Goal: Transaction & Acquisition: Download file/media

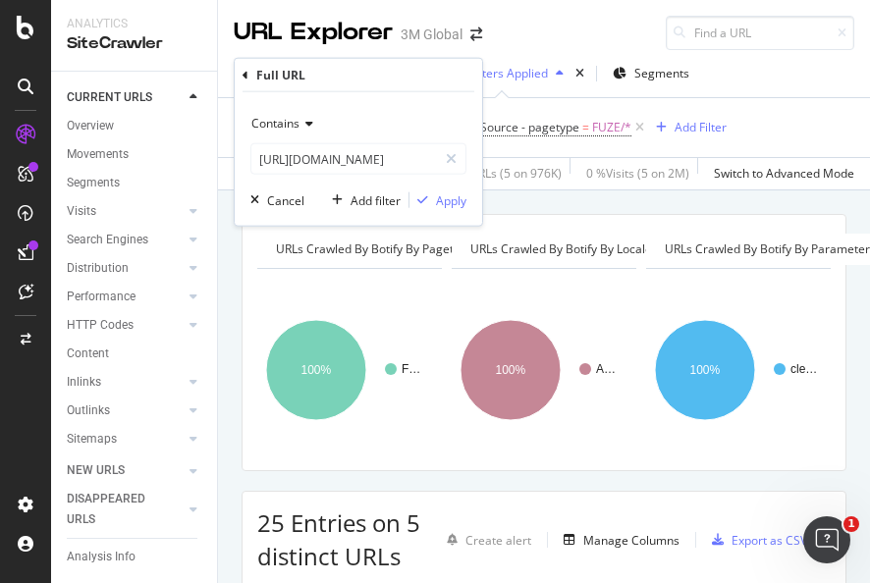
scroll to position [97, 0]
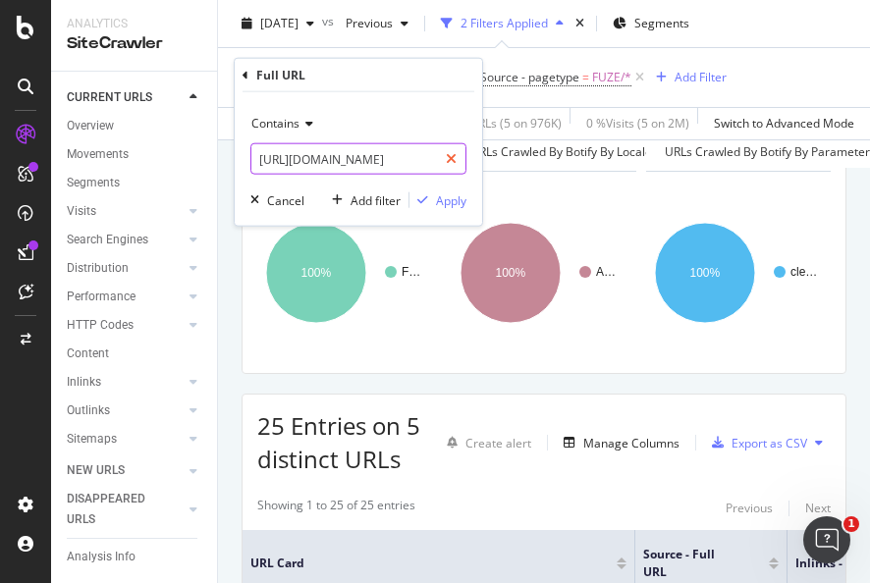
drag, startPoint x: 454, startPoint y: 163, endPoint x: 440, endPoint y: 156, distance: 15.4
click at [452, 163] on icon at bounding box center [451, 159] width 11 height 14
click at [437, 156] on input "text" at bounding box center [344, 158] width 186 height 31
paste input "[URL][DOMAIN_NAME]"
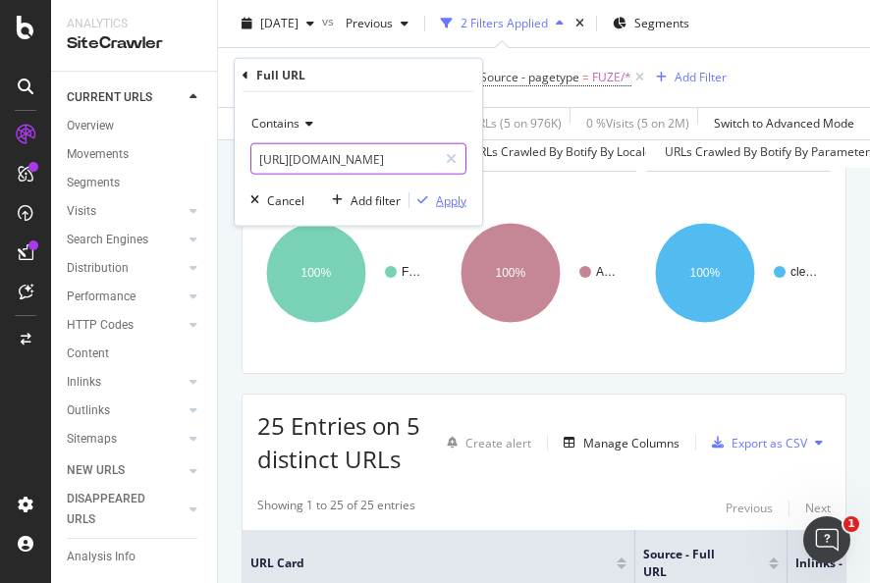
type input "[URL][DOMAIN_NAME]"
click at [448, 194] on div "Apply" at bounding box center [451, 199] width 30 height 17
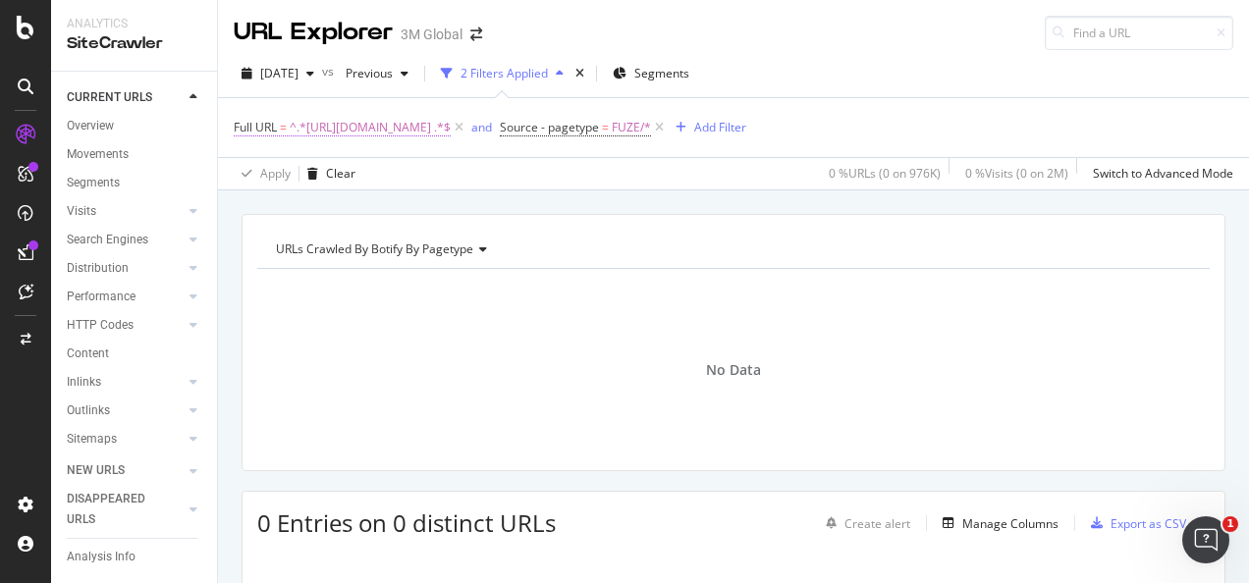
click at [451, 128] on span "^.*[URL][DOMAIN_NAME] .*$" at bounding box center [370, 127] width 161 height 27
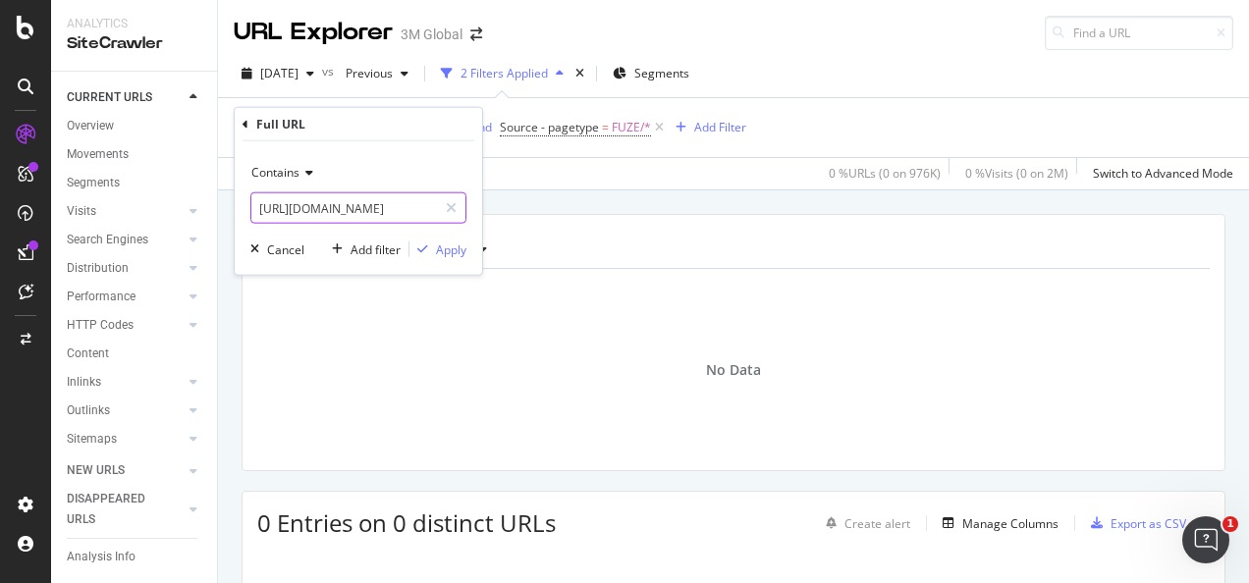
click at [455, 209] on icon at bounding box center [451, 208] width 11 height 14
click at [426, 208] on input "text" at bounding box center [358, 207] width 214 height 31
paste input "[URL][DOMAIN_NAME]"
type input "[URL][DOMAIN_NAME]"
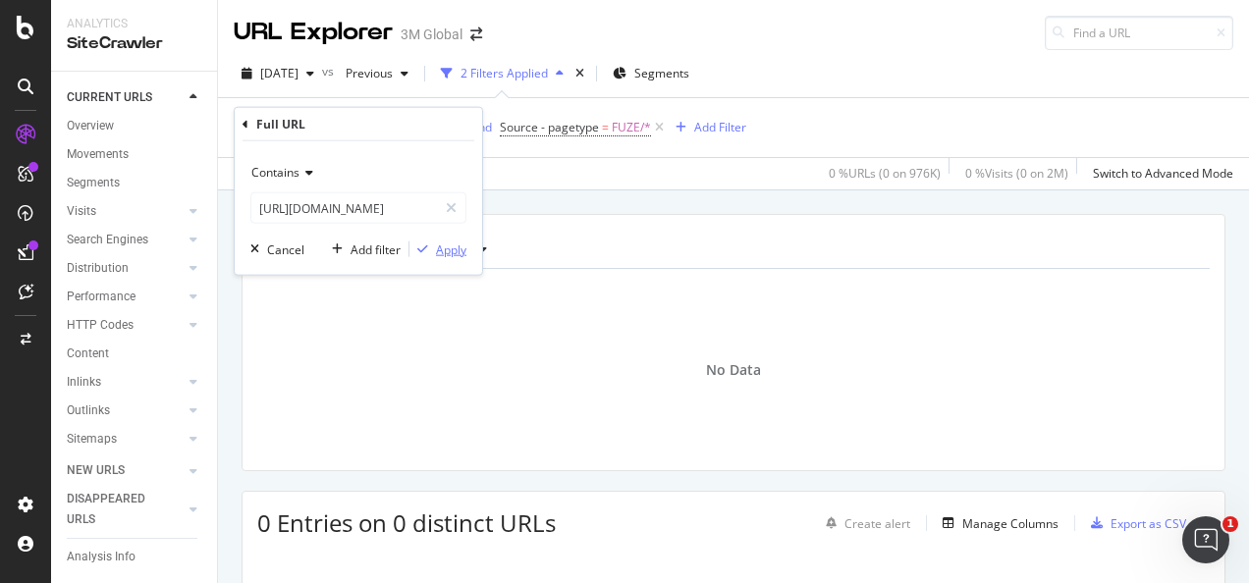
click at [451, 245] on div "Apply" at bounding box center [451, 248] width 30 height 17
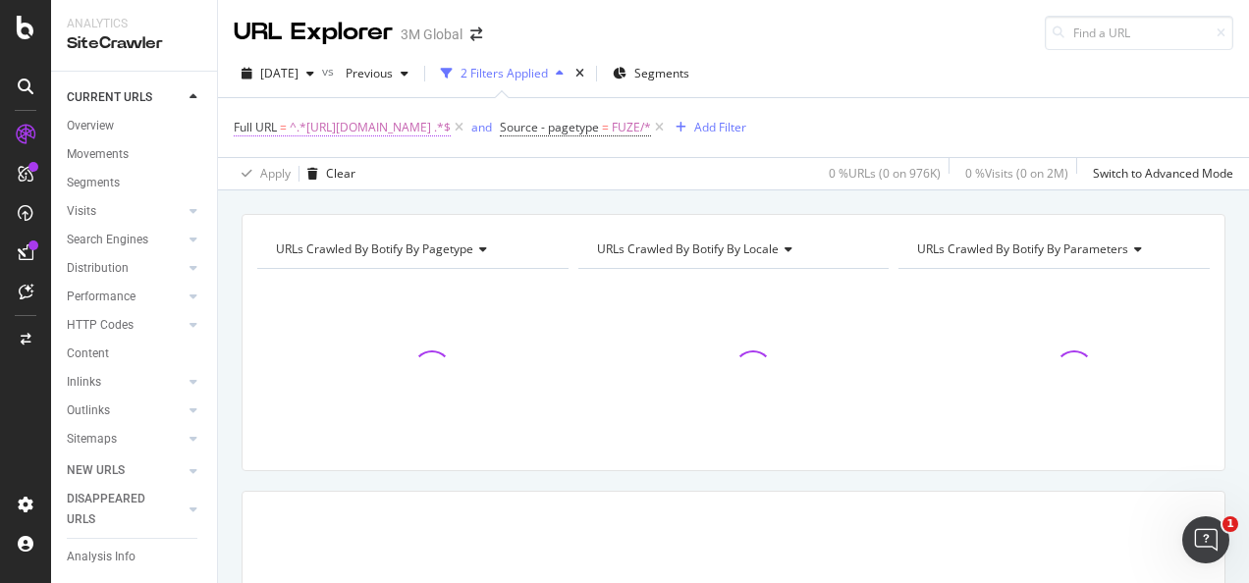
click at [451, 128] on span "^.*[URL][DOMAIN_NAME] .*$" at bounding box center [370, 127] width 161 height 27
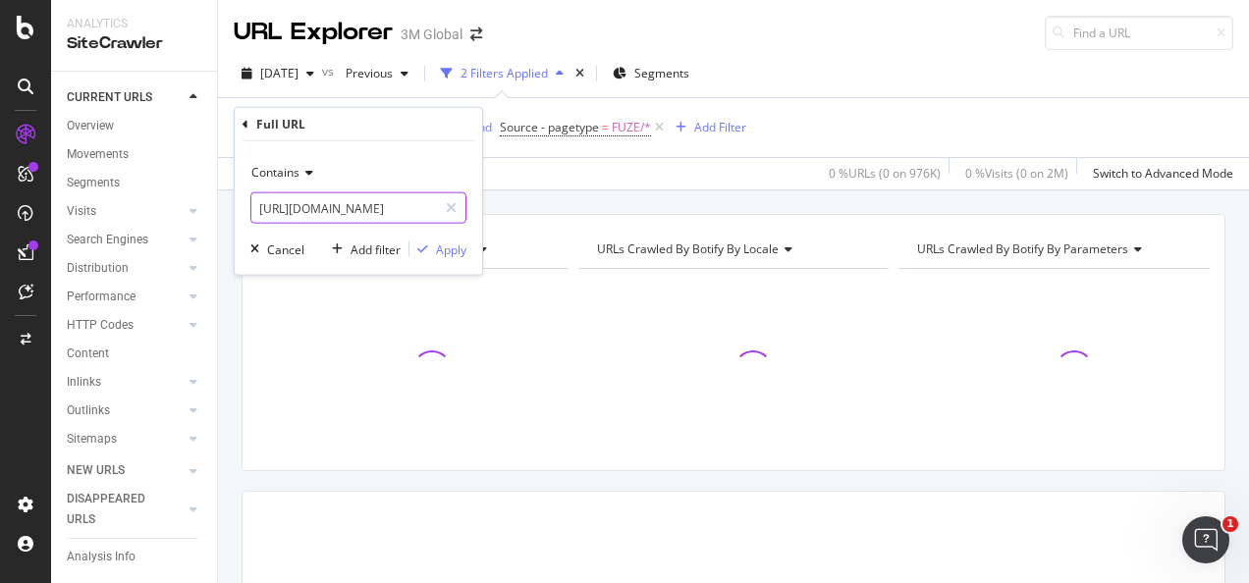
click at [393, 210] on input "[URL][DOMAIN_NAME]" at bounding box center [344, 207] width 186 height 31
type input "[URL][DOMAIN_NAME]"
click at [461, 249] on div "Apply" at bounding box center [451, 248] width 30 height 17
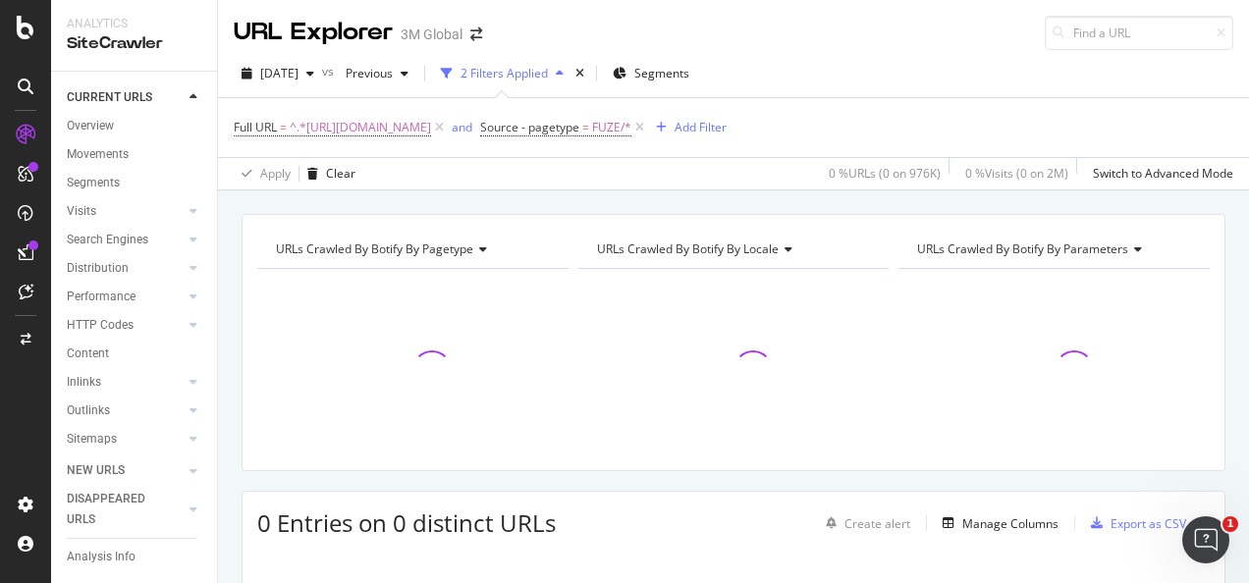
click at [534, 214] on div "URLs Crawled By Botify By pagetype Chart (by Value) Table Expand Export as CSV …" at bounding box center [733, 342] width 984 height 257
click at [431, 120] on span "^.*[URL][DOMAIN_NAME]" at bounding box center [360, 127] width 141 height 27
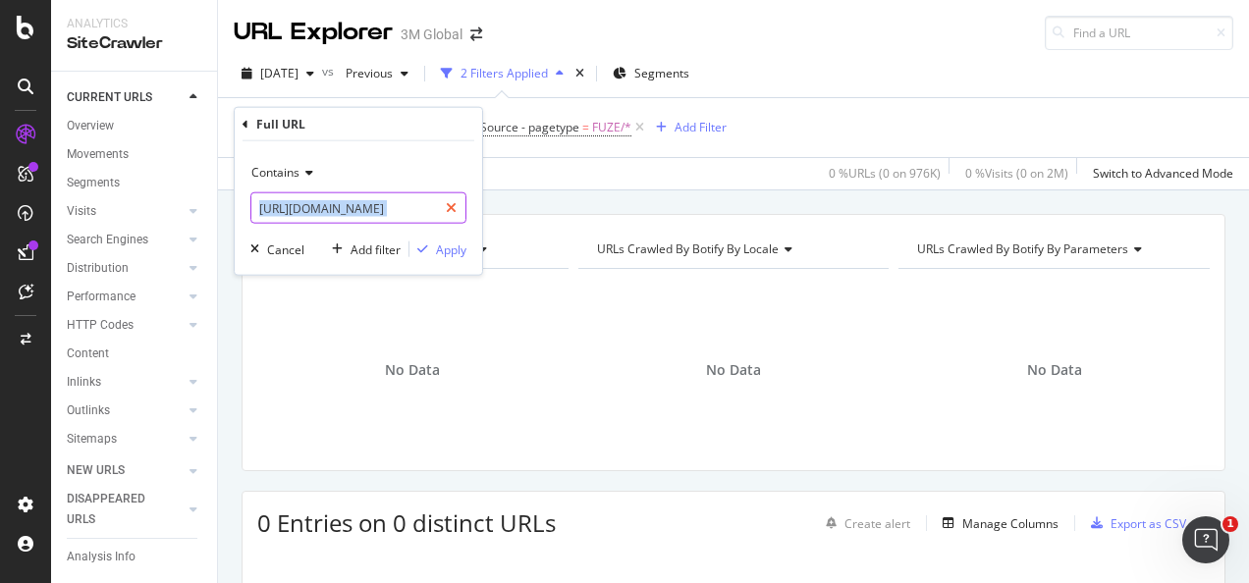
click at [454, 198] on div "Contains [URL][DOMAIN_NAME]" at bounding box center [358, 190] width 216 height 67
click at [446, 200] on div at bounding box center [451, 207] width 28 height 31
click at [417, 215] on input "text" at bounding box center [358, 207] width 214 height 31
paste input "[URL][DOMAIN_NAME]"
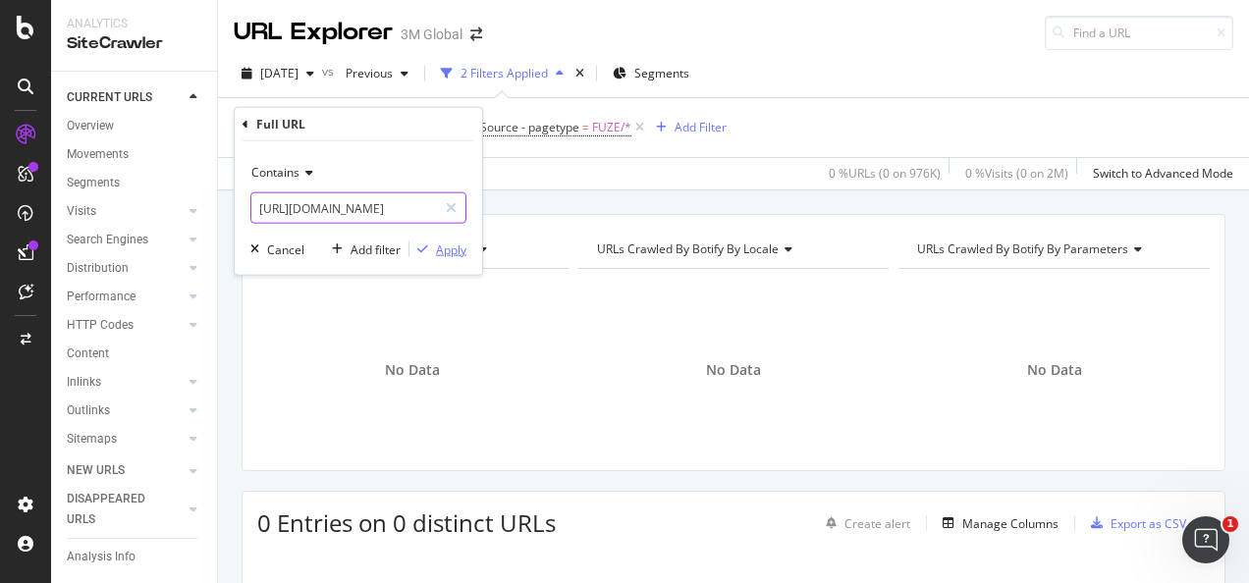
type input "[URL][DOMAIN_NAME]"
click at [452, 243] on div "Apply" at bounding box center [451, 248] width 30 height 17
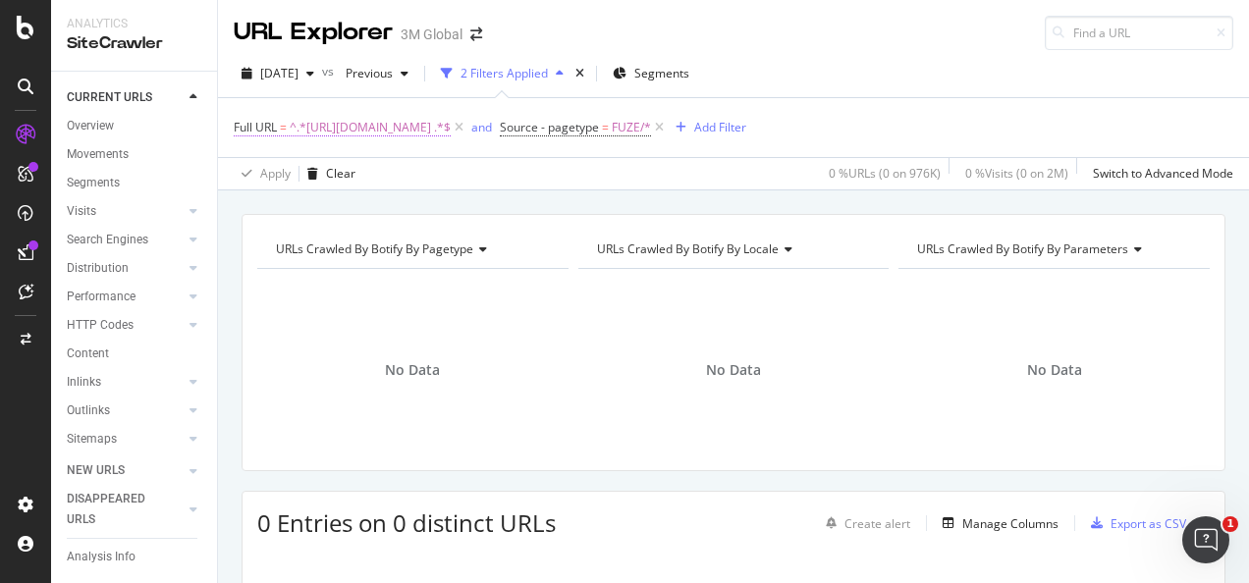
click at [426, 132] on span "^.*[URL][DOMAIN_NAME] .*$" at bounding box center [370, 127] width 161 height 27
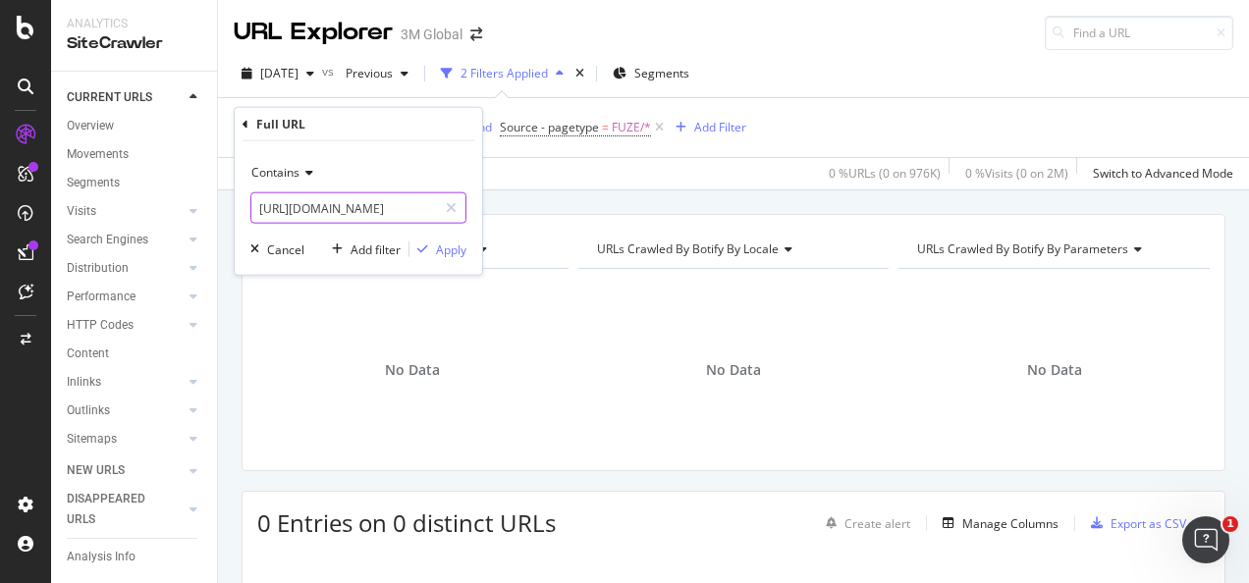
drag, startPoint x: 401, startPoint y: 206, endPoint x: 392, endPoint y: 194, distance: 14.7
click at [400, 205] on input "[URL][DOMAIN_NAME]" at bounding box center [344, 207] width 186 height 31
type input "[URL][DOMAIN_NAME]"
click at [454, 242] on div "Apply" at bounding box center [451, 248] width 30 height 17
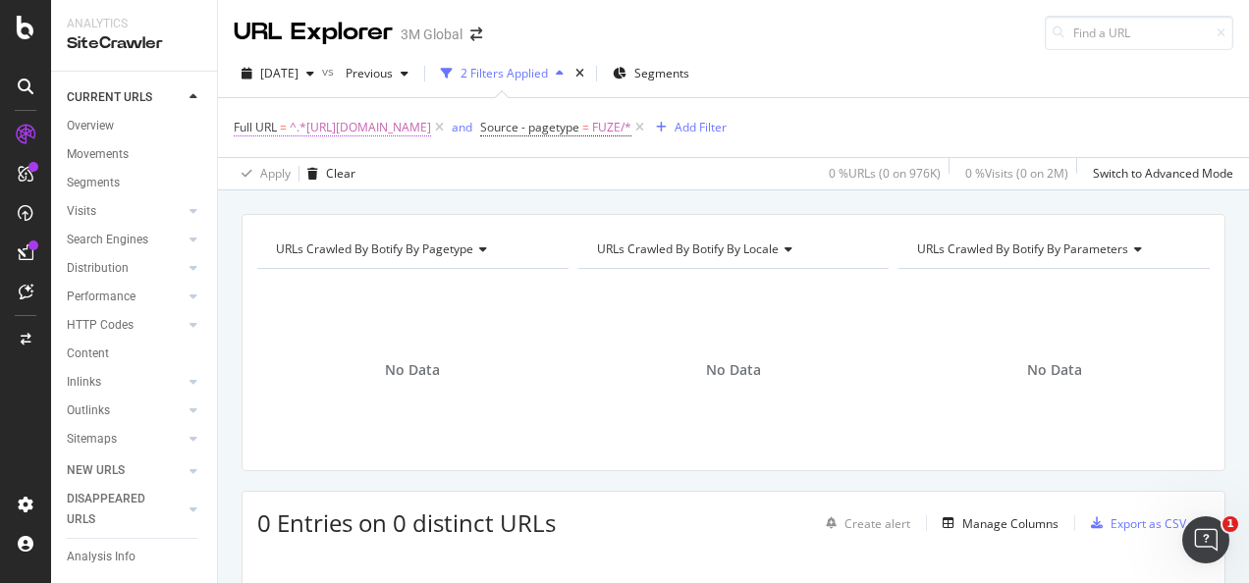
click at [397, 134] on span "^.*[URL][DOMAIN_NAME]" at bounding box center [360, 127] width 141 height 27
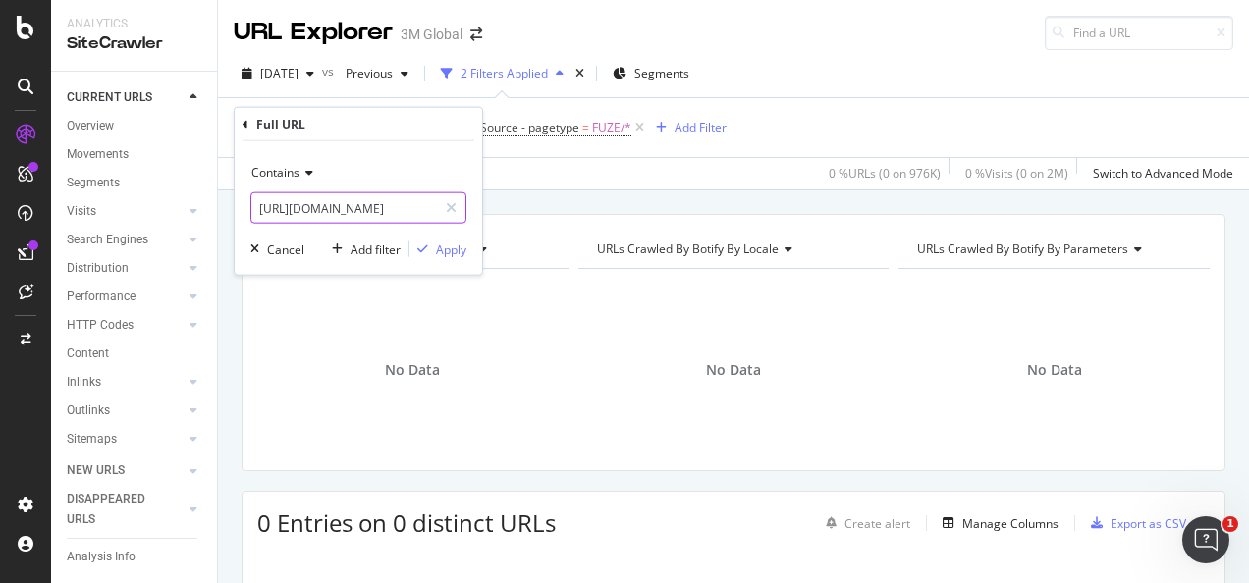
click at [353, 208] on input "[URL][DOMAIN_NAME]" at bounding box center [344, 207] width 186 height 31
paste input "[DOMAIN_NAME][URL]"
type input "[URL][DOMAIN_NAME]"
click at [420, 243] on icon "button" at bounding box center [422, 249] width 11 height 12
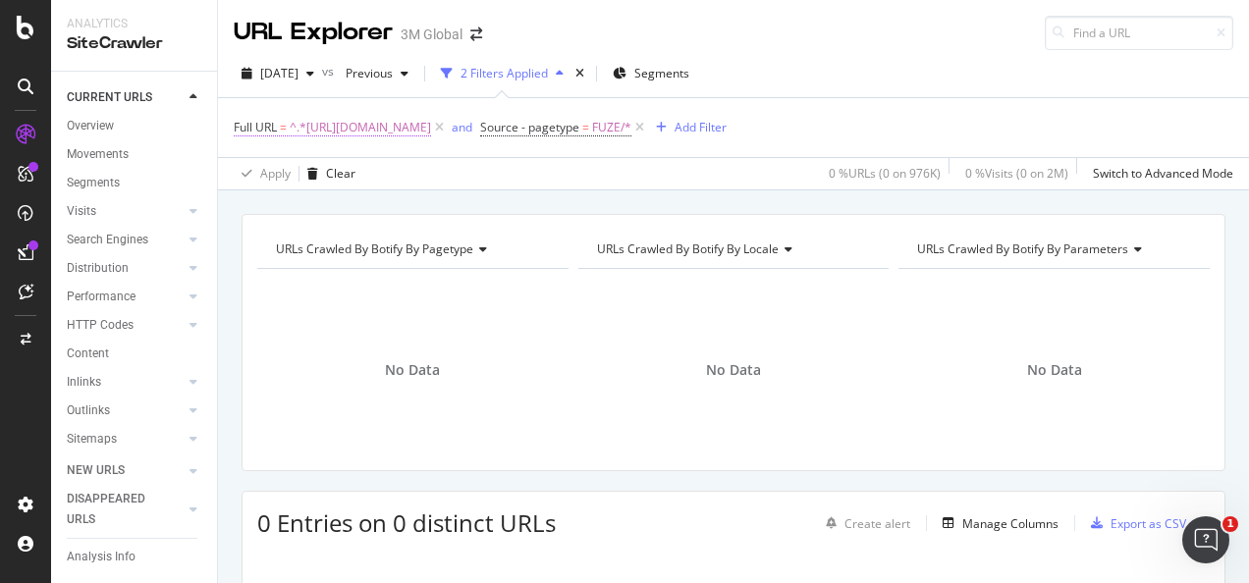
click at [431, 128] on span "^.*[URL][DOMAIN_NAME]" at bounding box center [360, 127] width 141 height 27
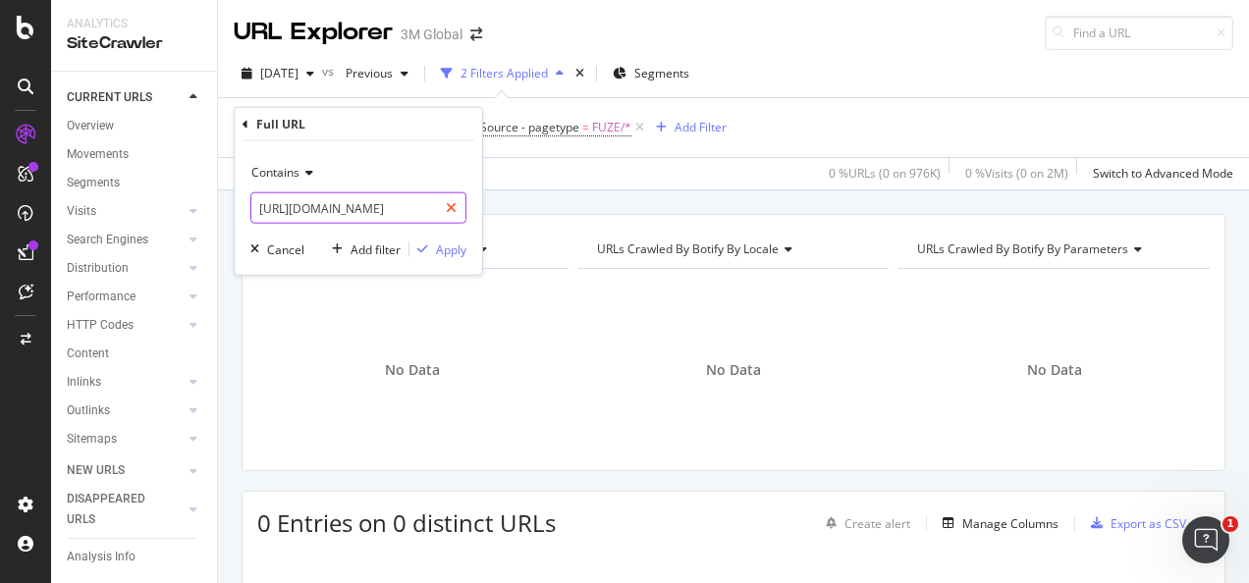
click at [449, 210] on icon at bounding box center [451, 208] width 11 height 14
click at [430, 208] on input "text" at bounding box center [358, 207] width 214 height 31
paste input "[URL][DOMAIN_NAME]"
type input "[URL][DOMAIN_NAME]"
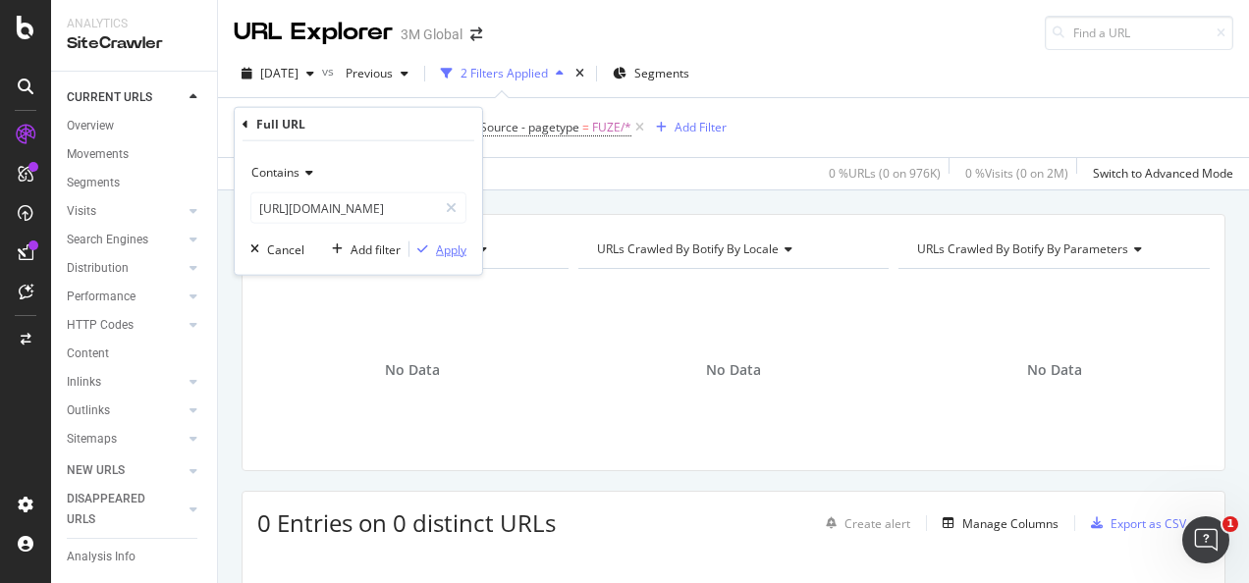
scroll to position [0, 0]
click at [446, 245] on div "Apply" at bounding box center [451, 248] width 30 height 17
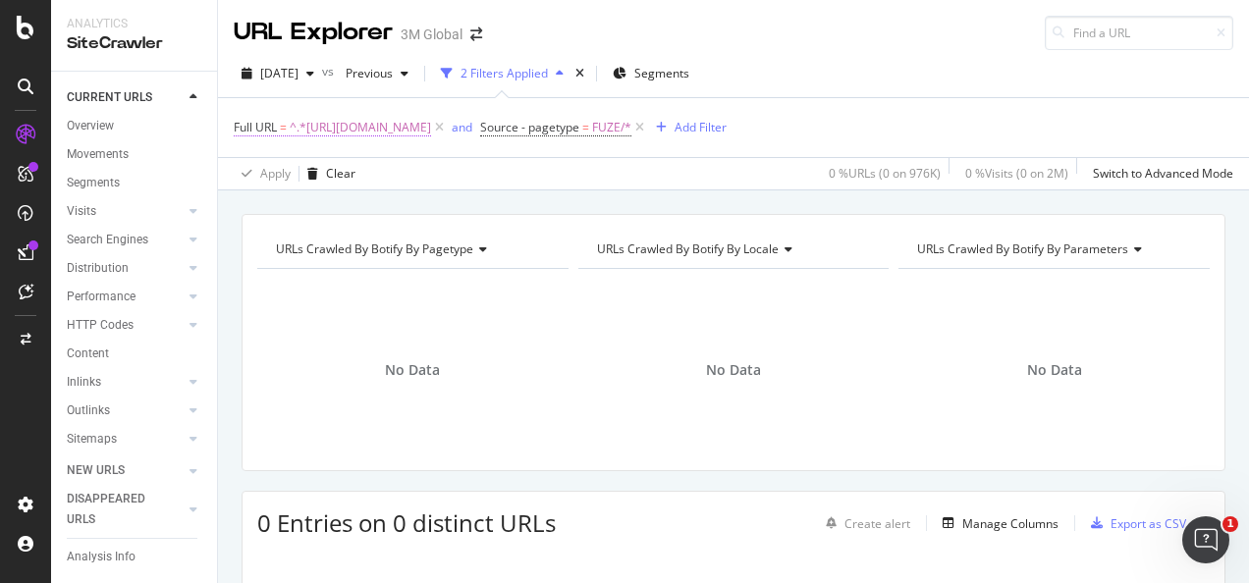
click at [431, 122] on span "^.*[URL][DOMAIN_NAME]" at bounding box center [360, 127] width 141 height 27
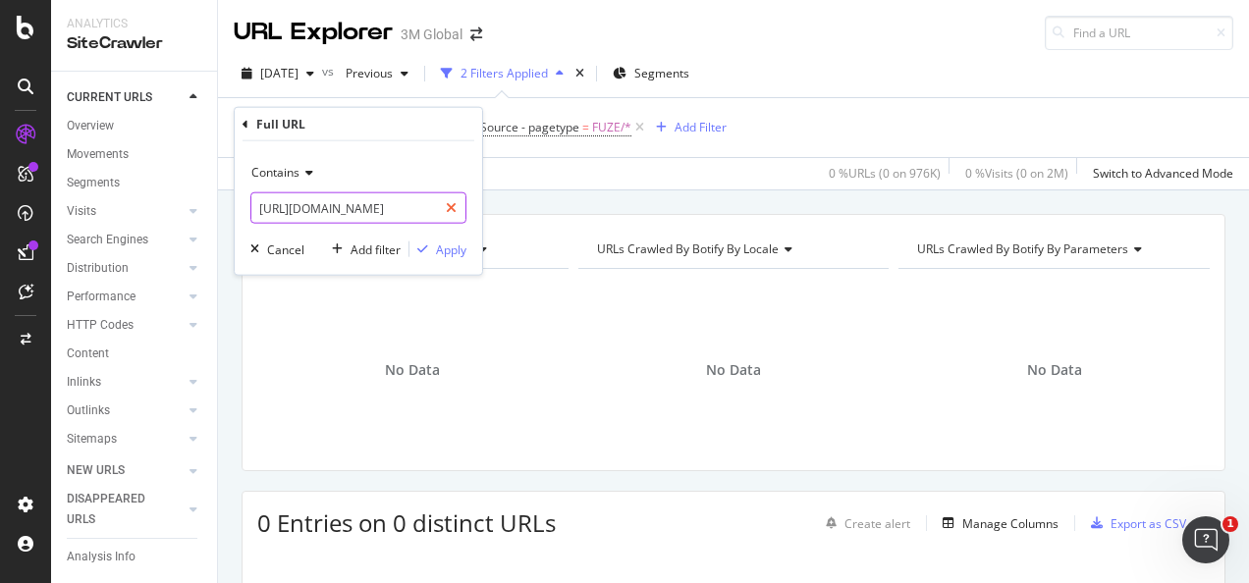
click at [453, 207] on icon at bounding box center [451, 208] width 11 height 14
click at [436, 207] on input "text" at bounding box center [358, 207] width 214 height 31
paste input "[URL][DOMAIN_NAME]"
type input "[URL][DOMAIN_NAME]"
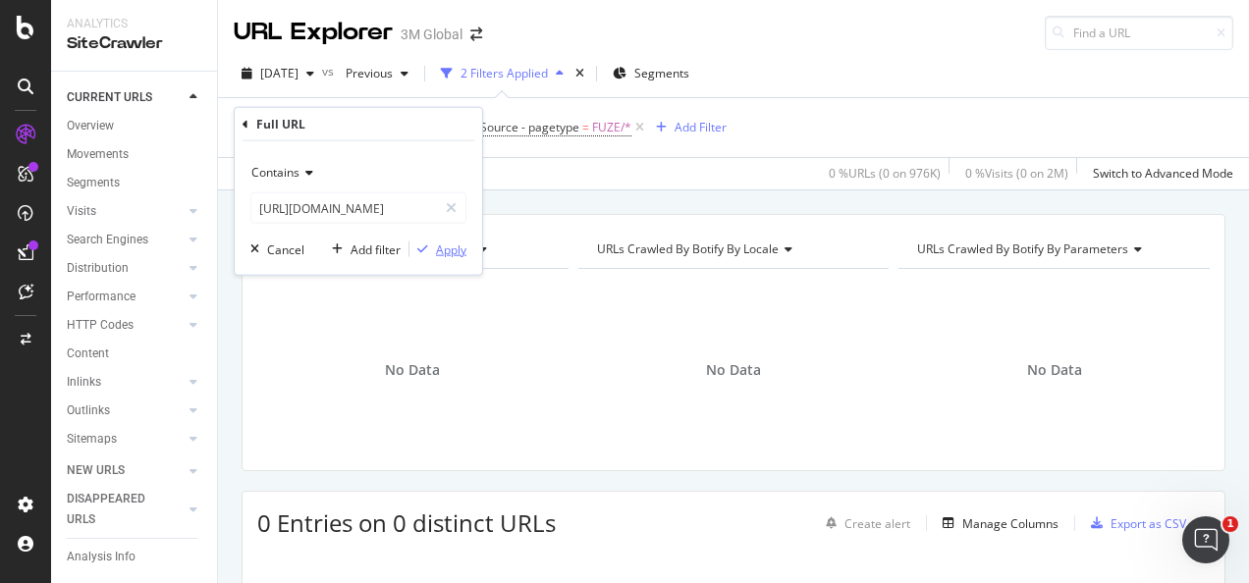
click at [444, 247] on div "Apply" at bounding box center [451, 248] width 30 height 17
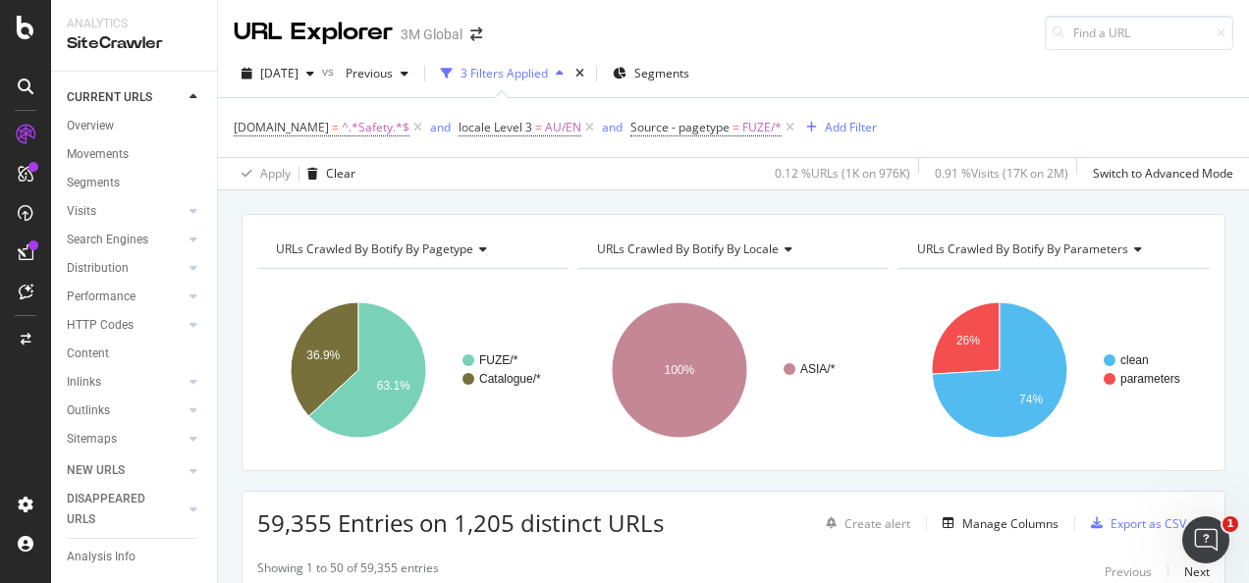
scroll to position [296, 0]
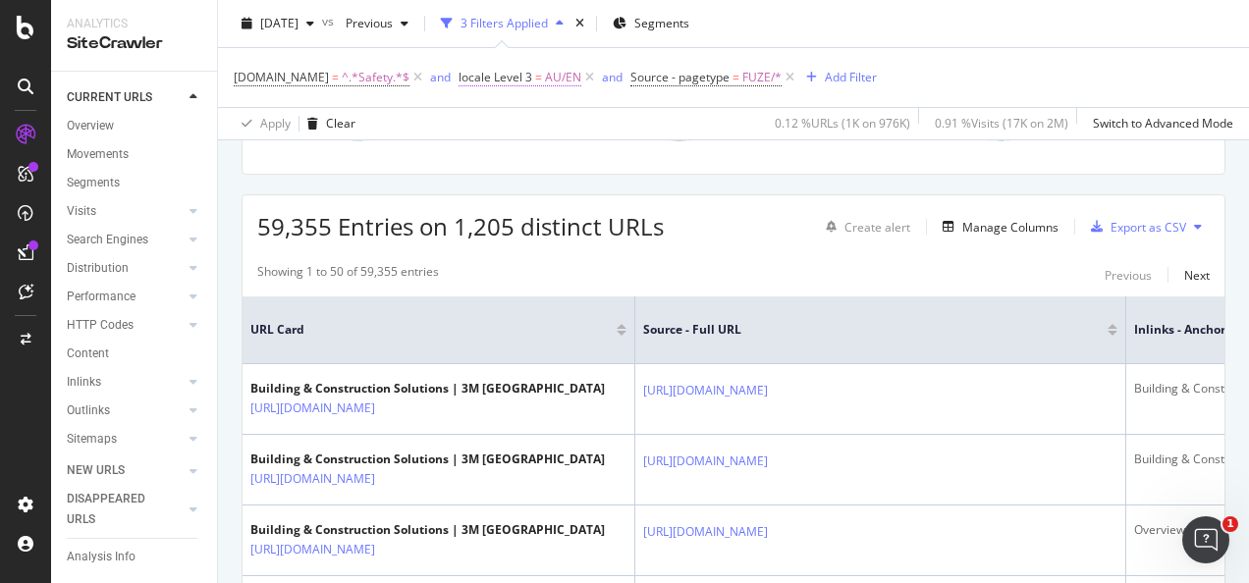
click at [545, 83] on span "AU/EN" at bounding box center [563, 77] width 36 height 27
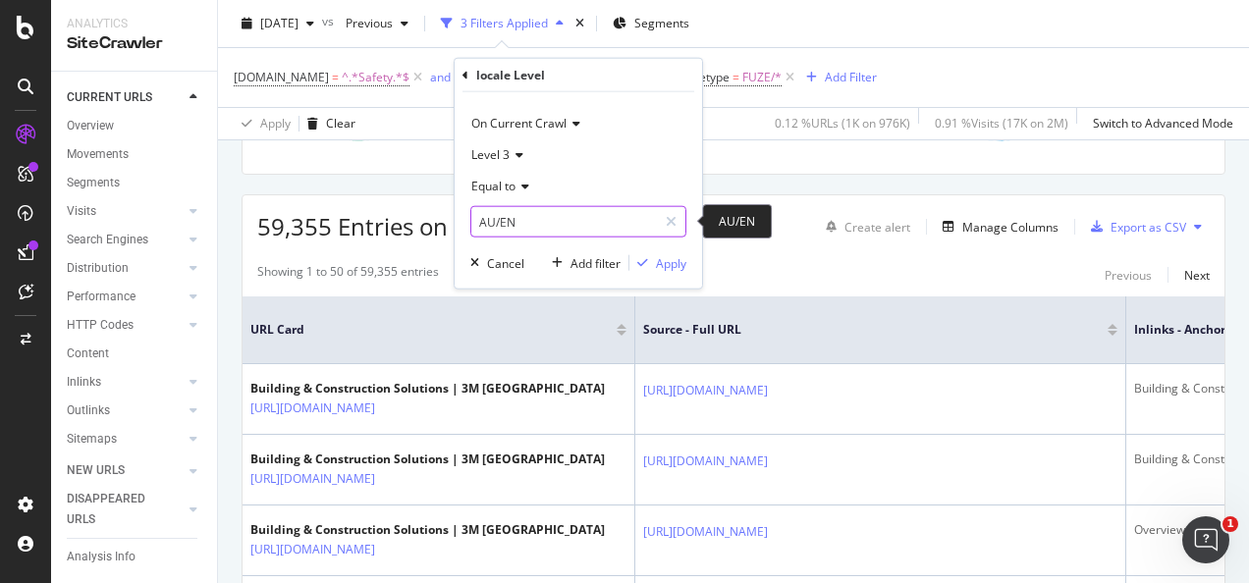
click at [530, 215] on input "AU/EN" at bounding box center [564, 221] width 186 height 31
drag, startPoint x: 522, startPoint y: 245, endPoint x: 532, endPoint y: 240, distance: 11.0
click at [522, 244] on span "PH/EN" at bounding box center [548, 248] width 144 height 17
type input "PH/EN"
click at [670, 263] on div "Apply" at bounding box center [671, 262] width 30 height 17
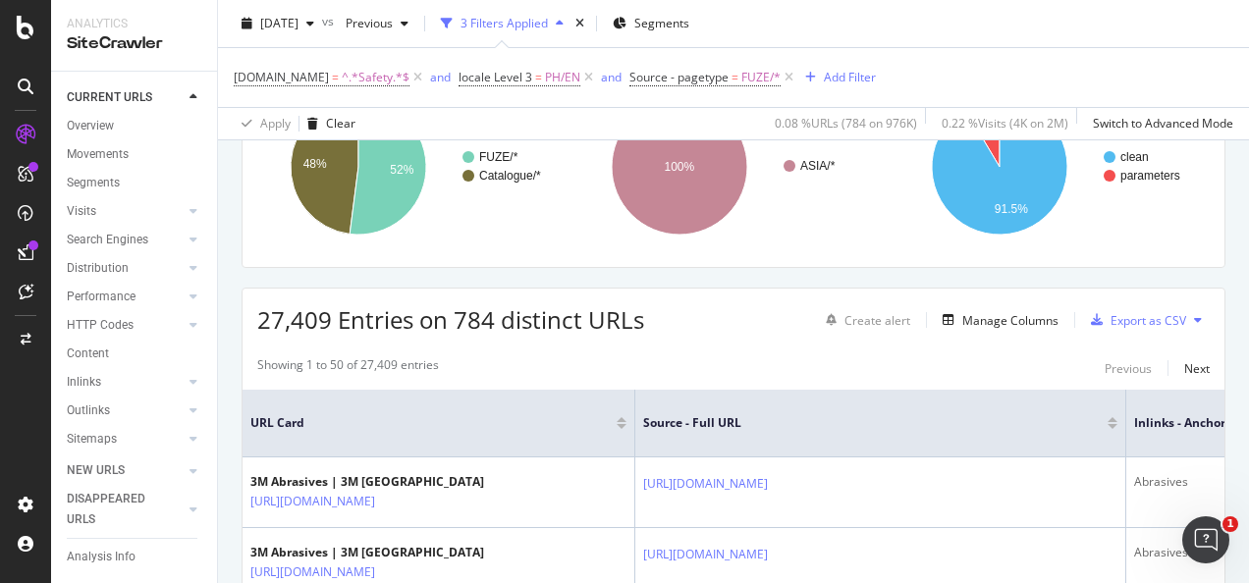
scroll to position [198, 0]
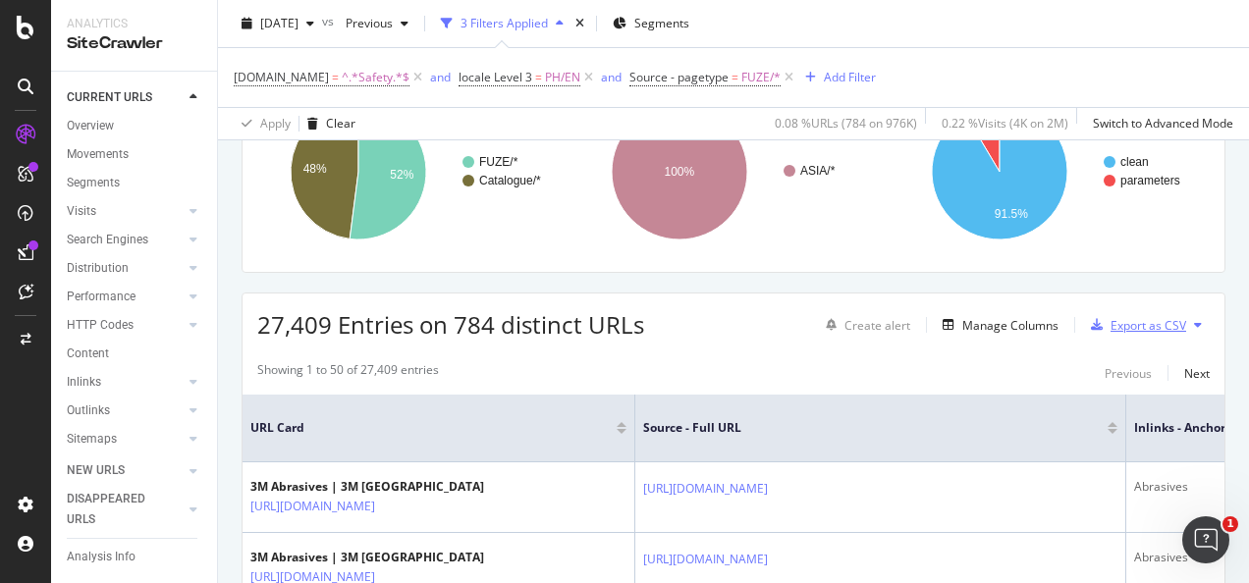
click at [1138, 328] on div "Export as CSV" at bounding box center [1148, 325] width 76 height 17
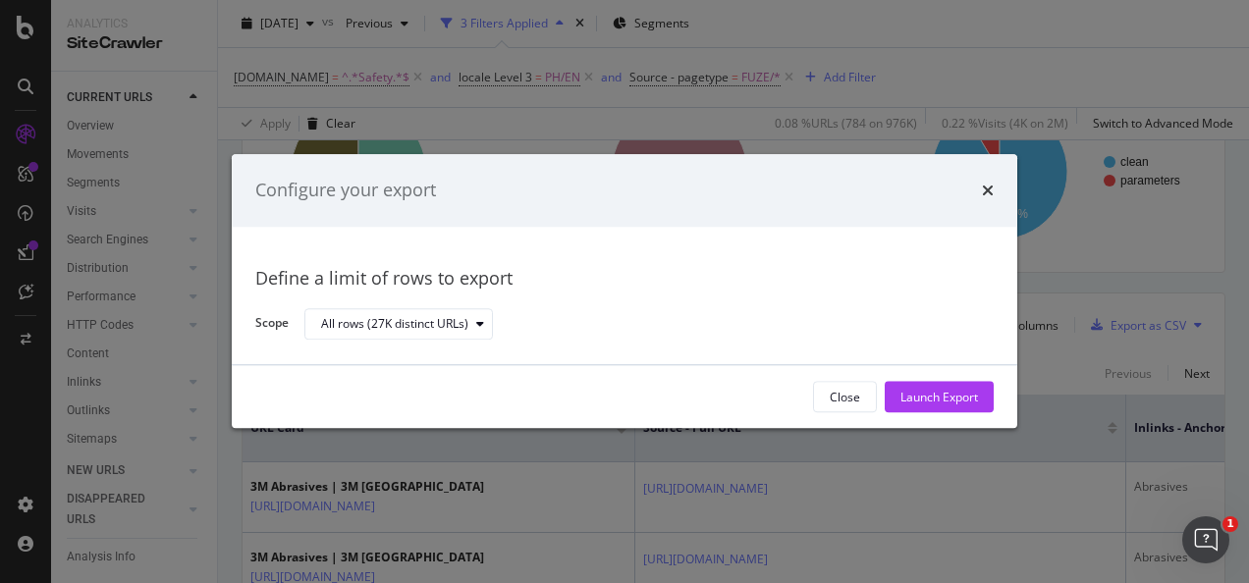
click at [911, 385] on div "Launch Export" at bounding box center [939, 397] width 78 height 29
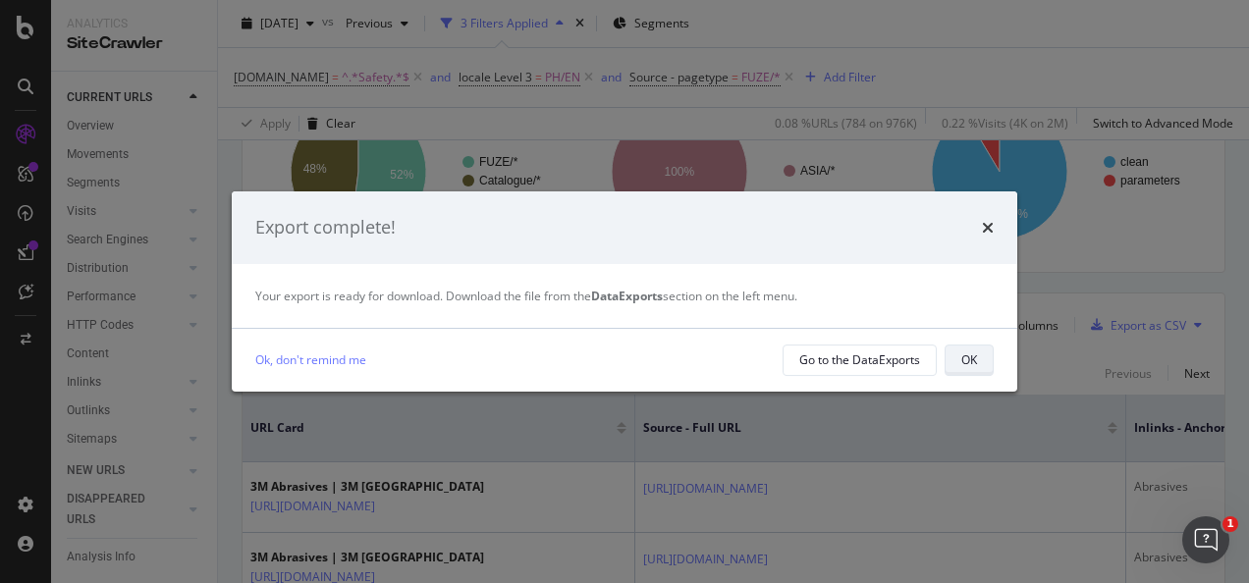
click at [978, 358] on button "OK" at bounding box center [968, 360] width 49 height 31
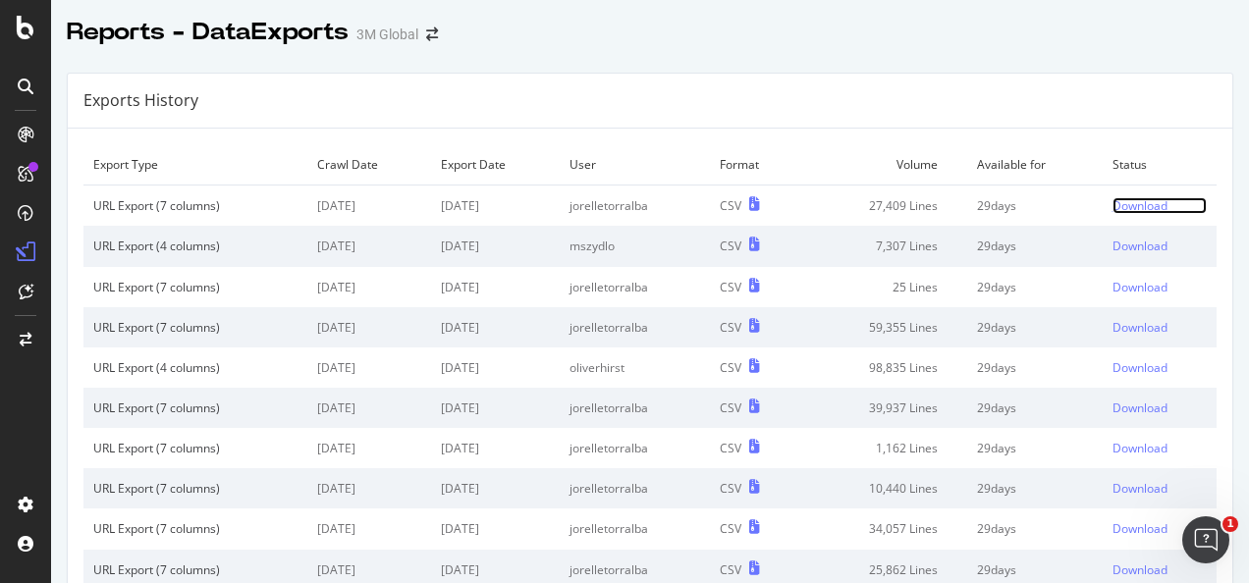
click at [1133, 206] on div "Download" at bounding box center [1139, 205] width 55 height 17
